Goal: Transaction & Acquisition: Purchase product/service

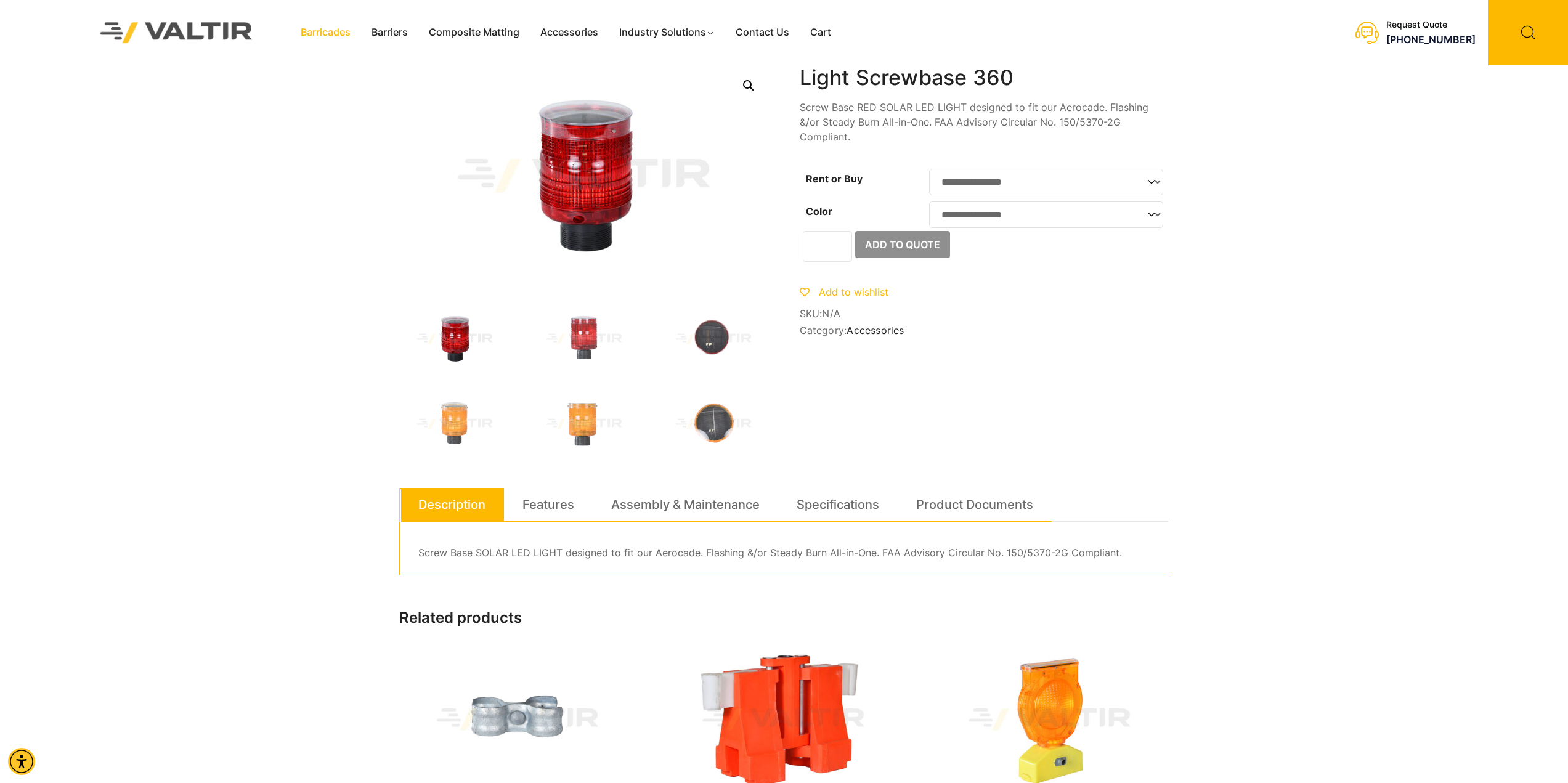
click at [314, 34] on link "Barricades" at bounding box center [325, 32] width 71 height 18
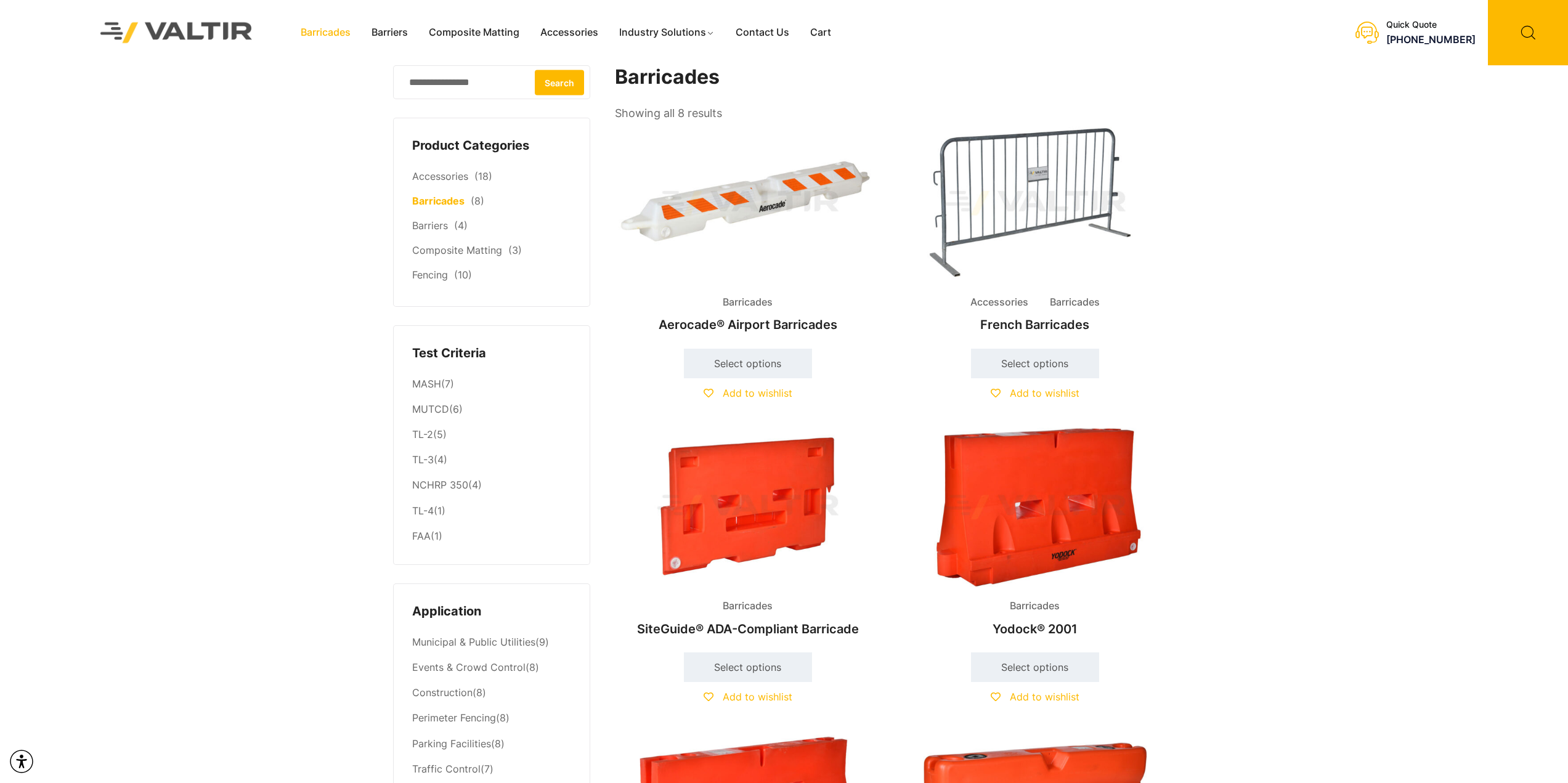
scroll to position [308, 0]
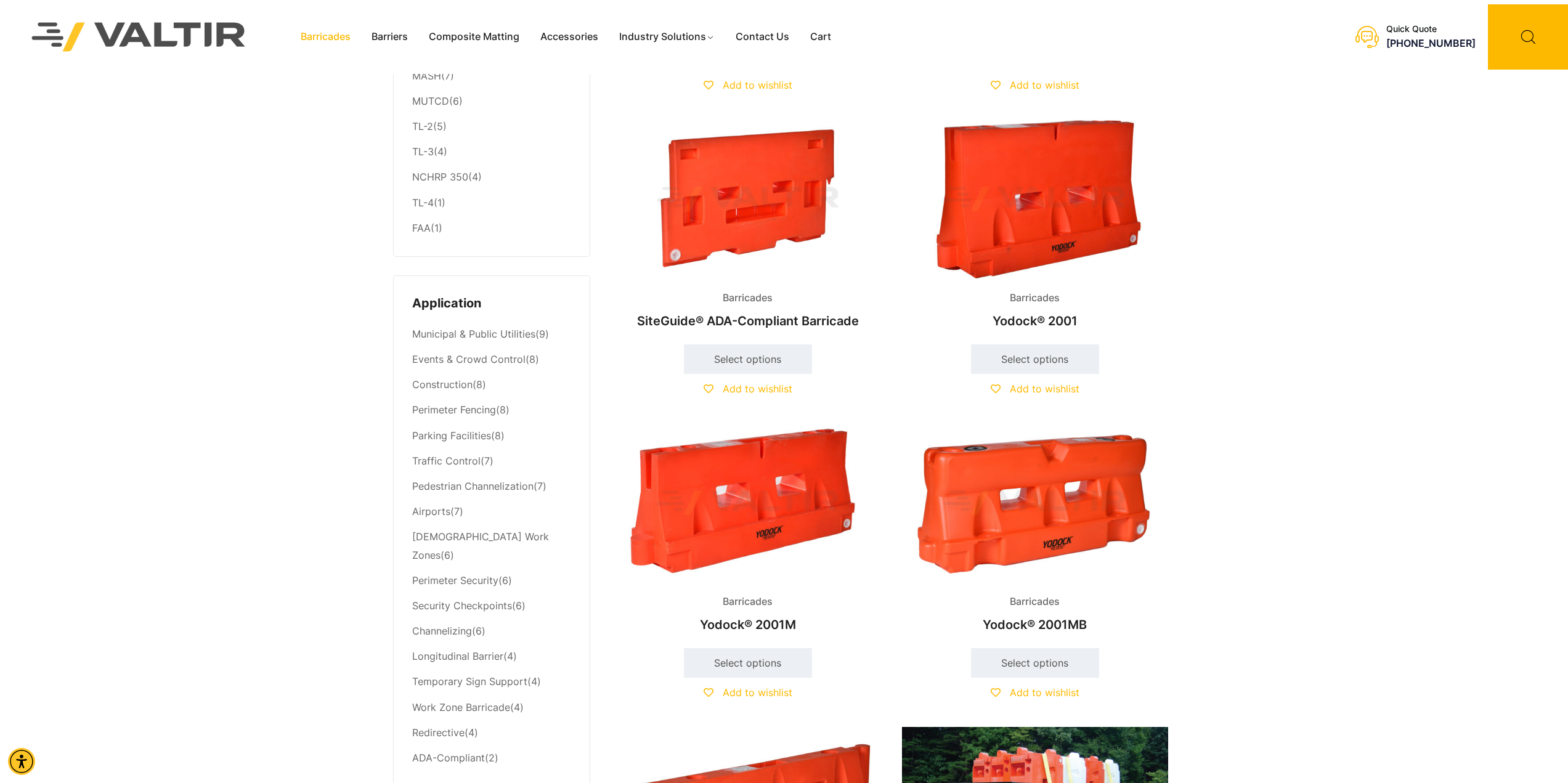
click at [1079, 492] on img at bounding box center [1035, 503] width 266 height 159
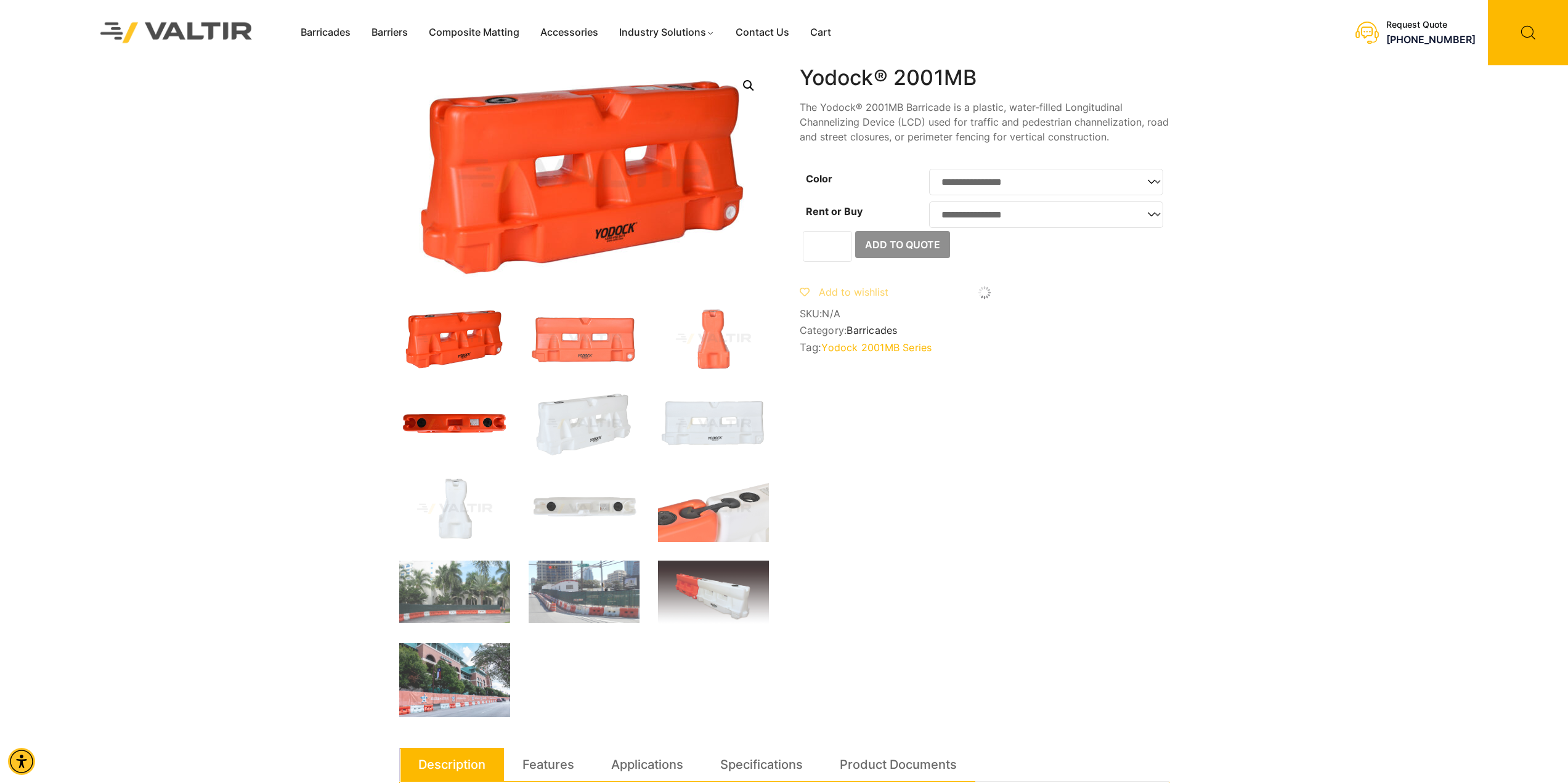
click at [444, 415] on img at bounding box center [454, 424] width 111 height 66
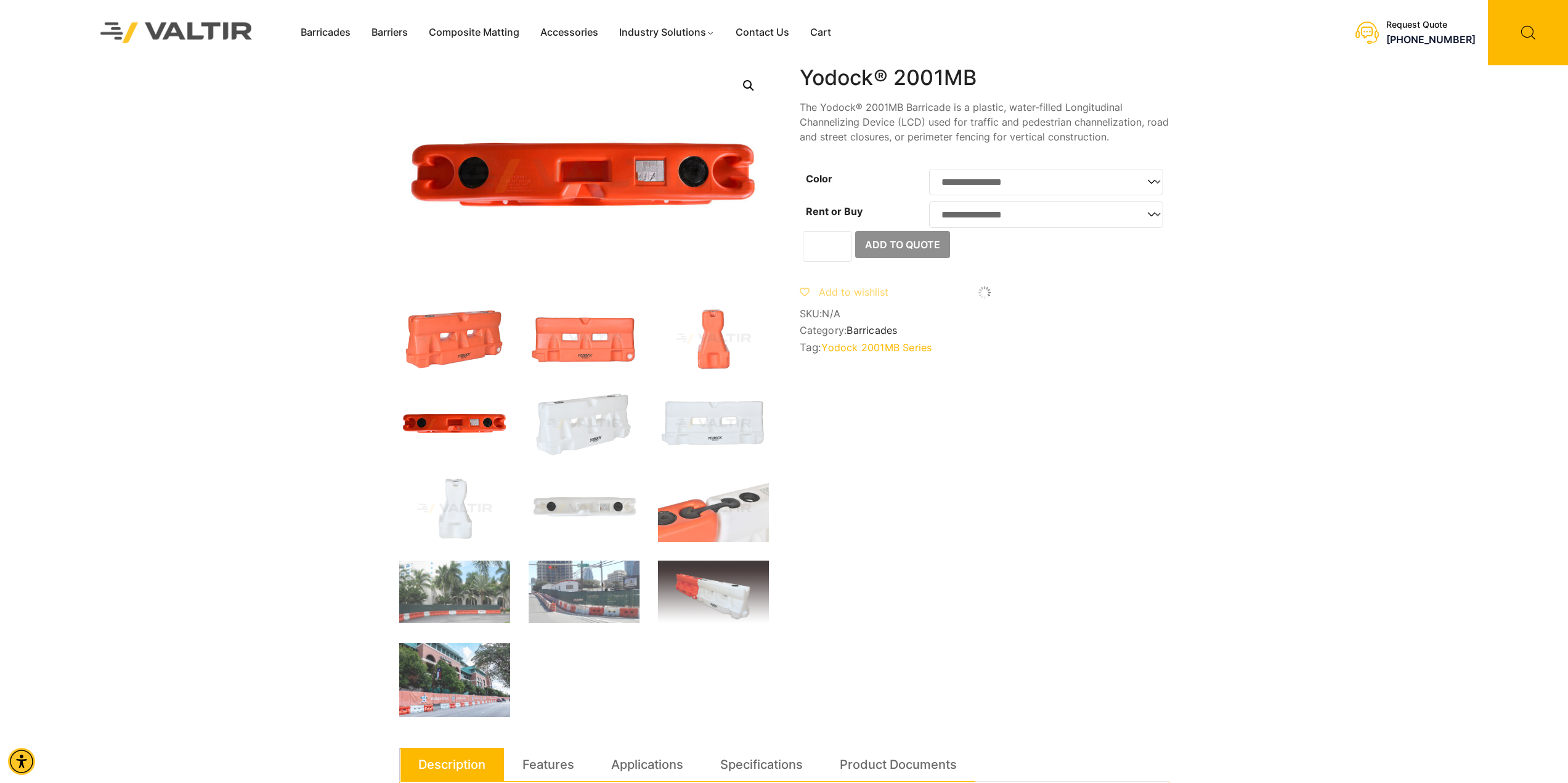
click at [1080, 183] on select "**********" at bounding box center [1046, 182] width 234 height 27
click at [697, 498] on img at bounding box center [713, 508] width 111 height 66
